Goal: Information Seeking & Learning: Compare options

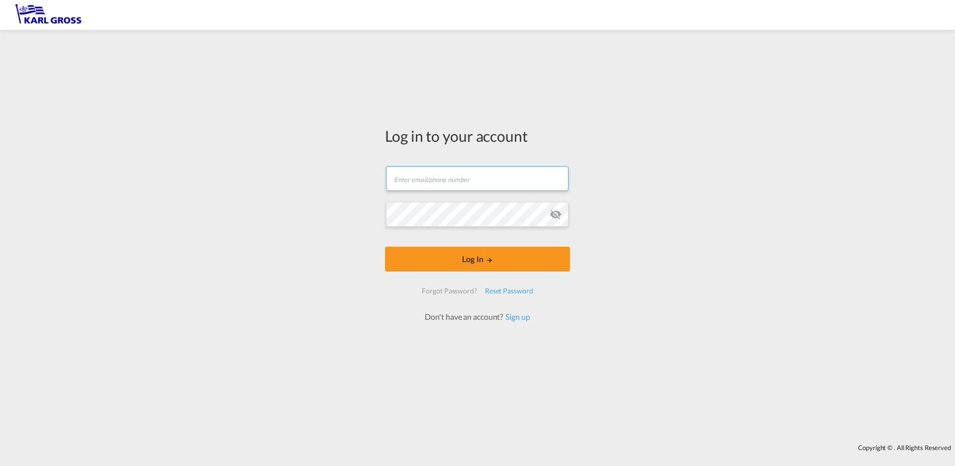
type input "[PERSON_NAME][EMAIL_ADDRESS][DOMAIN_NAME]"
click at [502, 274] on form "[PERSON_NAME][EMAIL_ADDRESS][DOMAIN_NAME] Email field is required Password fiel…" at bounding box center [477, 239] width 185 height 166
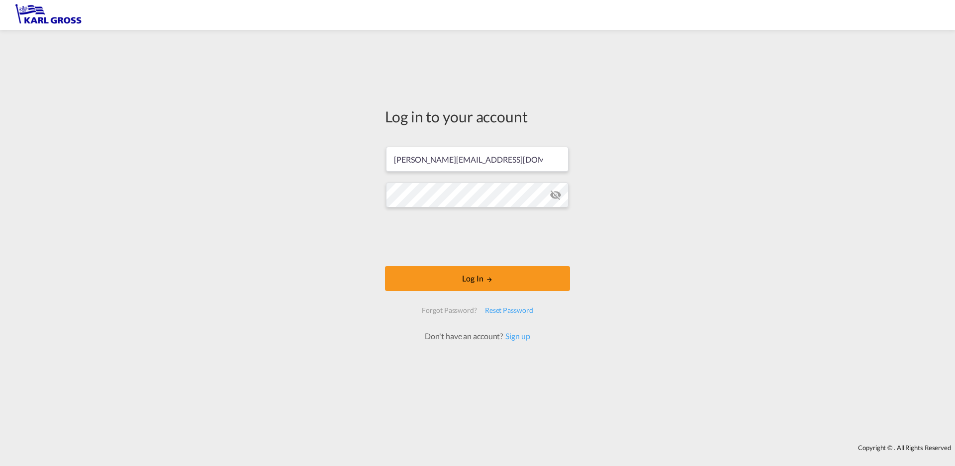
click at [496, 264] on form "[PERSON_NAME][EMAIL_ADDRESS][DOMAIN_NAME] Log In Forgot Password? Reset Passwor…" at bounding box center [477, 239] width 185 height 205
click at [471, 279] on button "Log In" at bounding box center [477, 278] width 185 height 25
